Goal: Navigation & Orientation: Find specific page/section

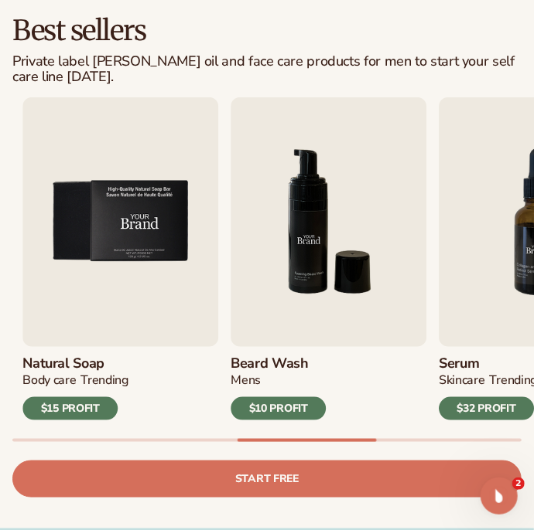
scroll to position [356, 0]
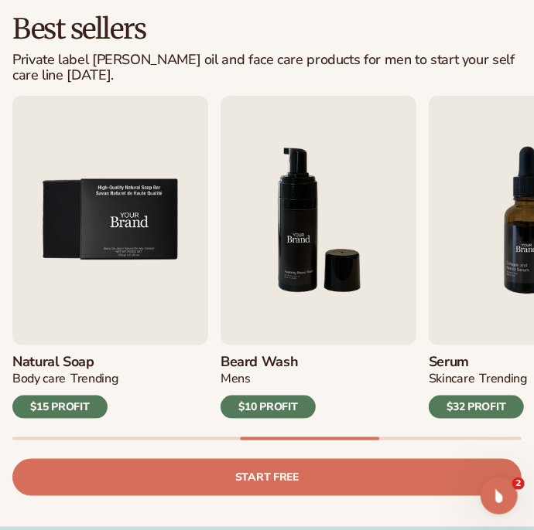
click at [332, 280] on img "6 / 9" at bounding box center [318, 221] width 196 height 250
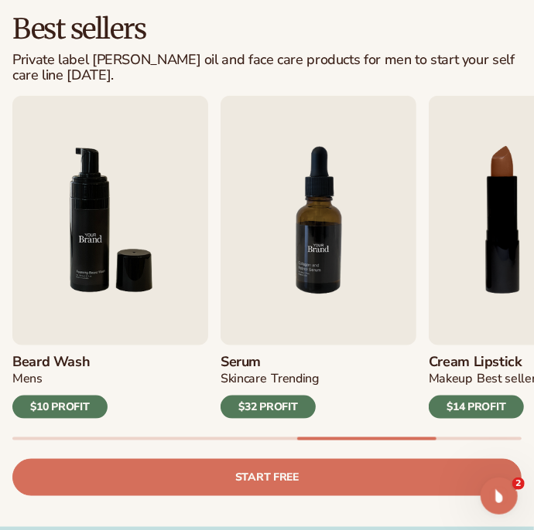
click at [128, 263] on img "6 / 9" at bounding box center [110, 221] width 196 height 250
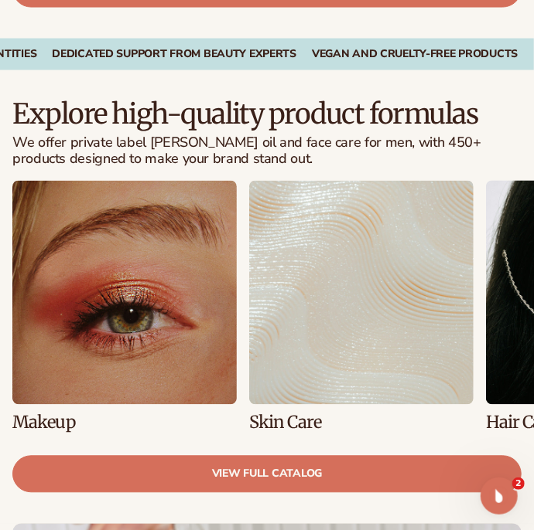
scroll to position [846, 0]
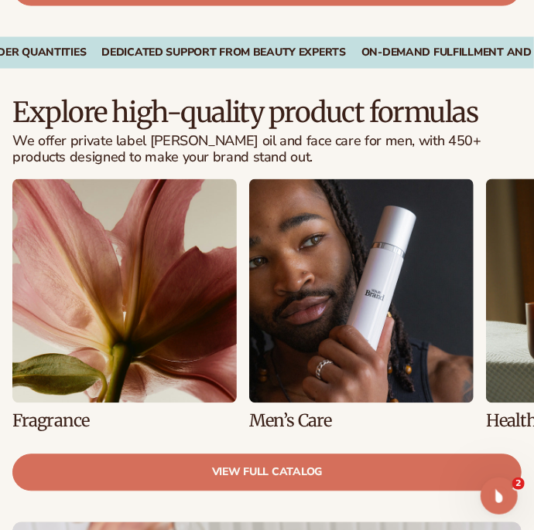
click at [411, 275] on link "6 / 8" at bounding box center [361, 304] width 224 height 251
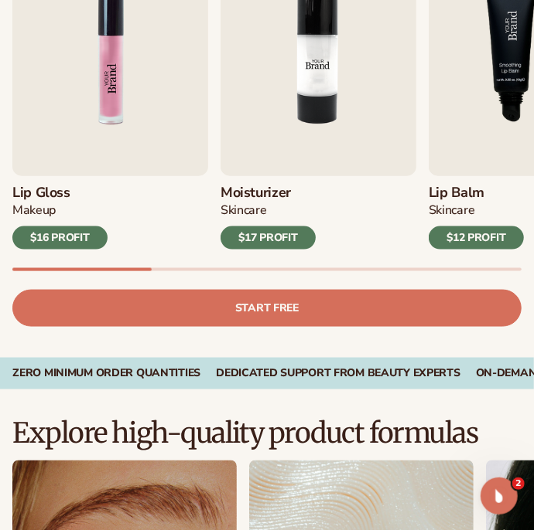
scroll to position [512, 0]
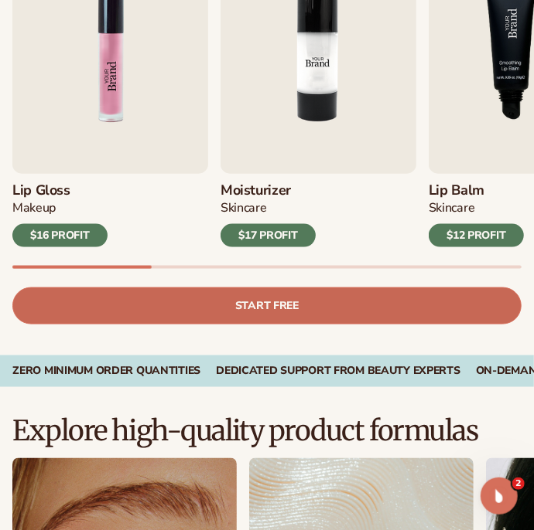
click at [473, 300] on link "Start free" at bounding box center [266, 306] width 509 height 37
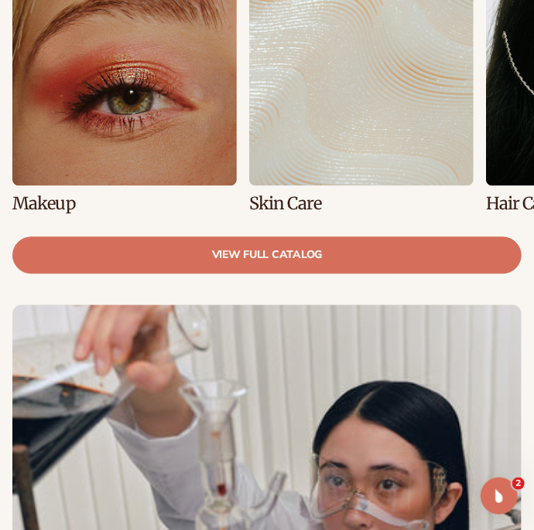
scroll to position [1011, 0]
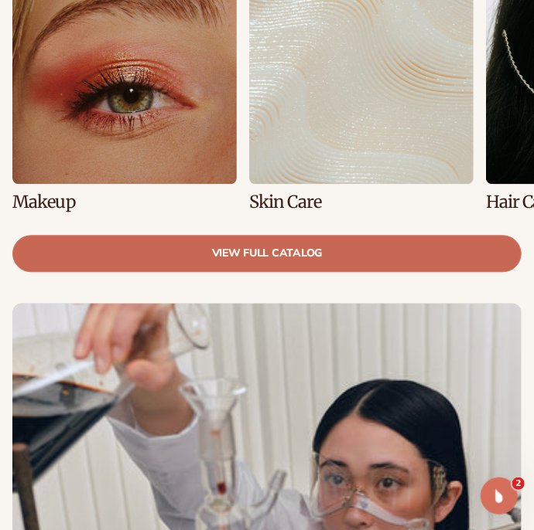
click at [484, 258] on link "view full catalog" at bounding box center [266, 253] width 509 height 37
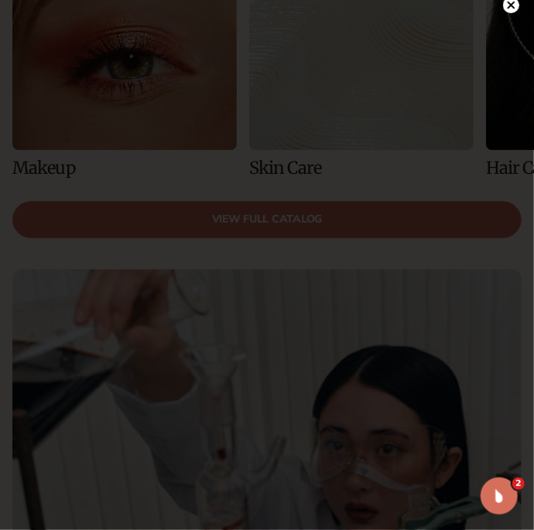
scroll to position [29, 0]
